Goal: Transaction & Acquisition: Purchase product/service

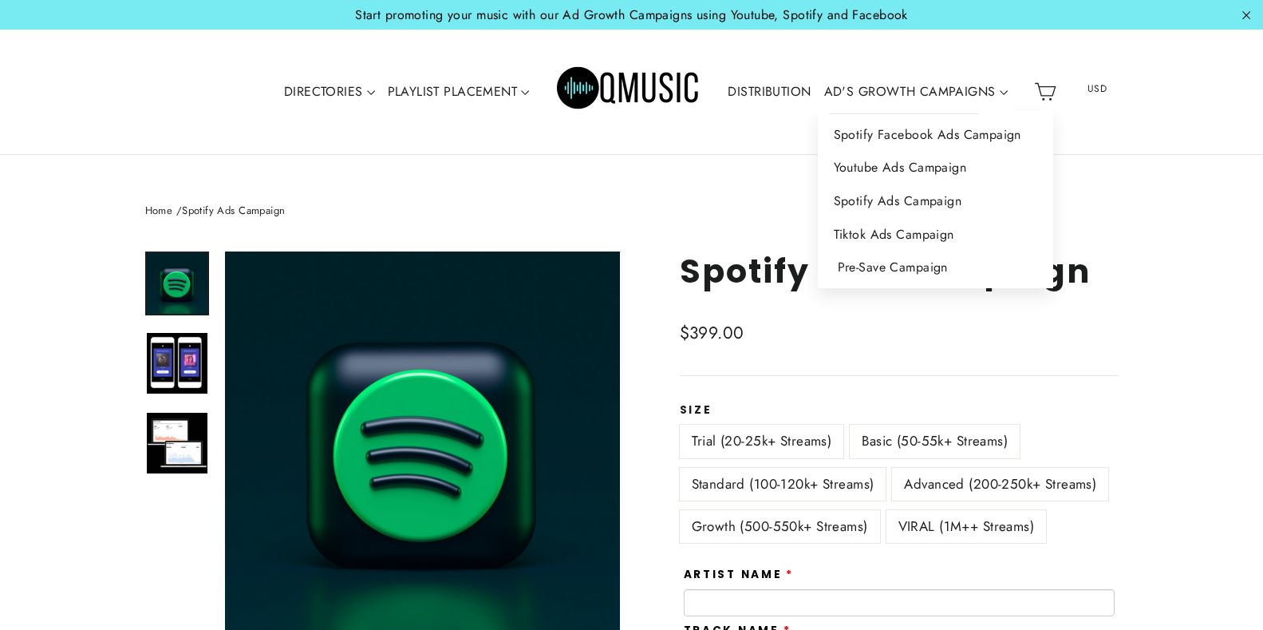
click at [894, 261] on link "Pre-Save Campaign" at bounding box center [935, 268] width 235 height 34
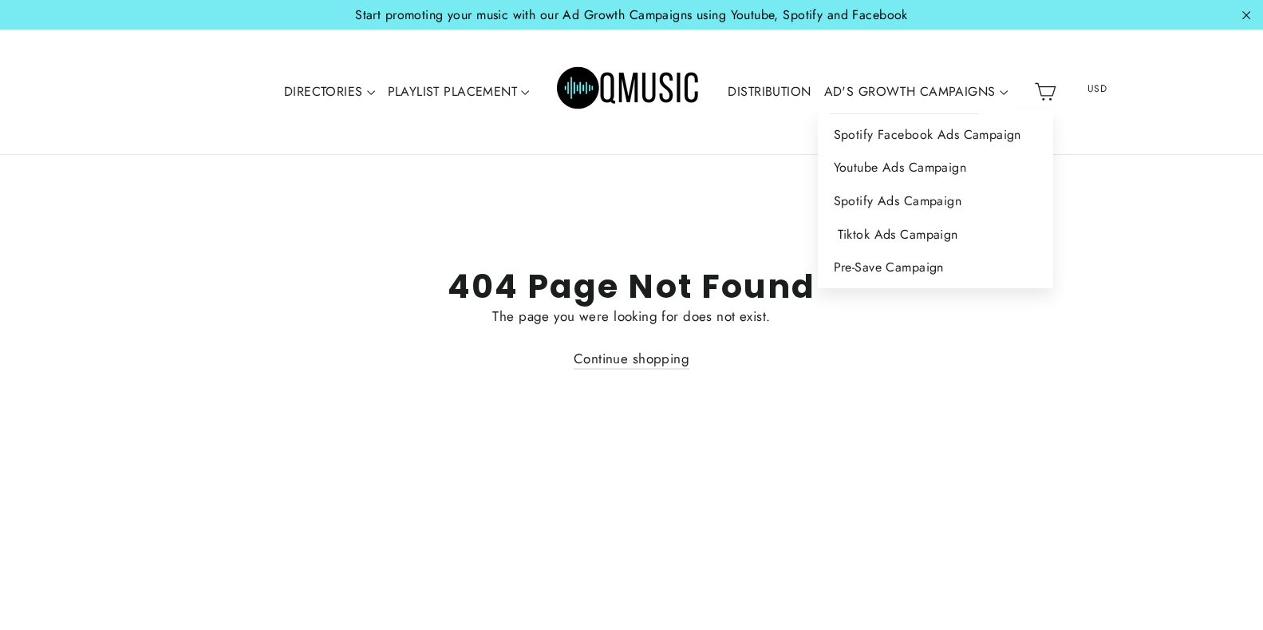
click at [891, 233] on link "Tiktok Ads Campaign" at bounding box center [935, 235] width 235 height 34
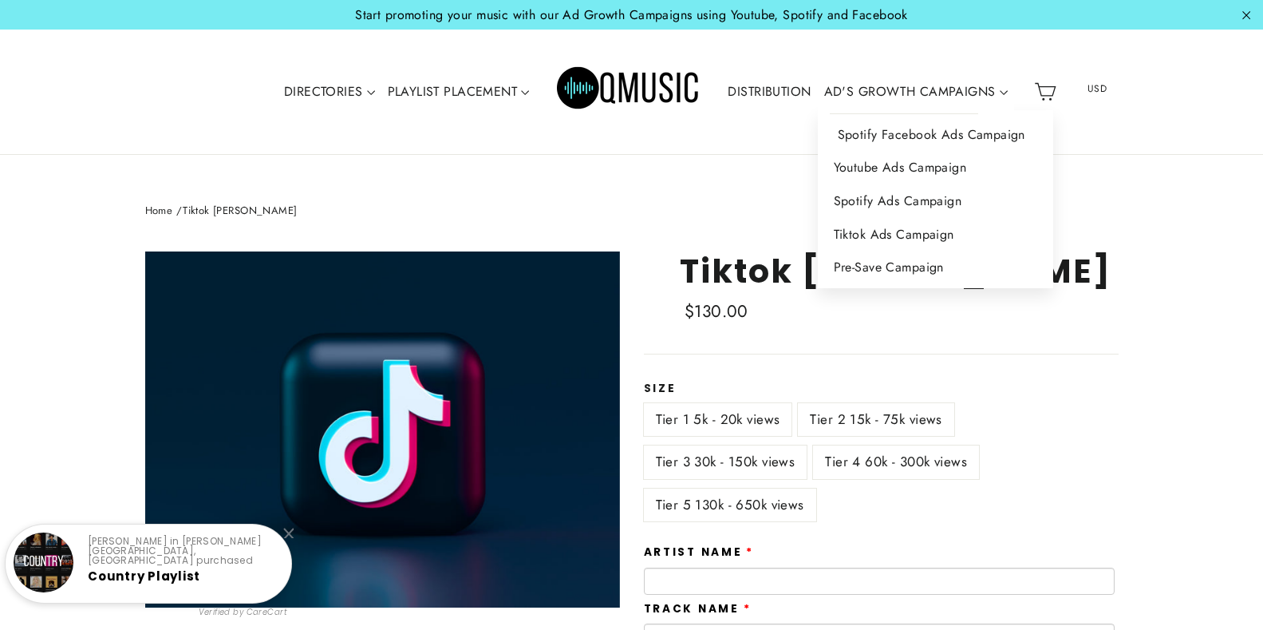
click at [919, 133] on link "Spotify Facebook Ads Campaign" at bounding box center [935, 135] width 235 height 34
